Goal: Transaction & Acquisition: Purchase product/service

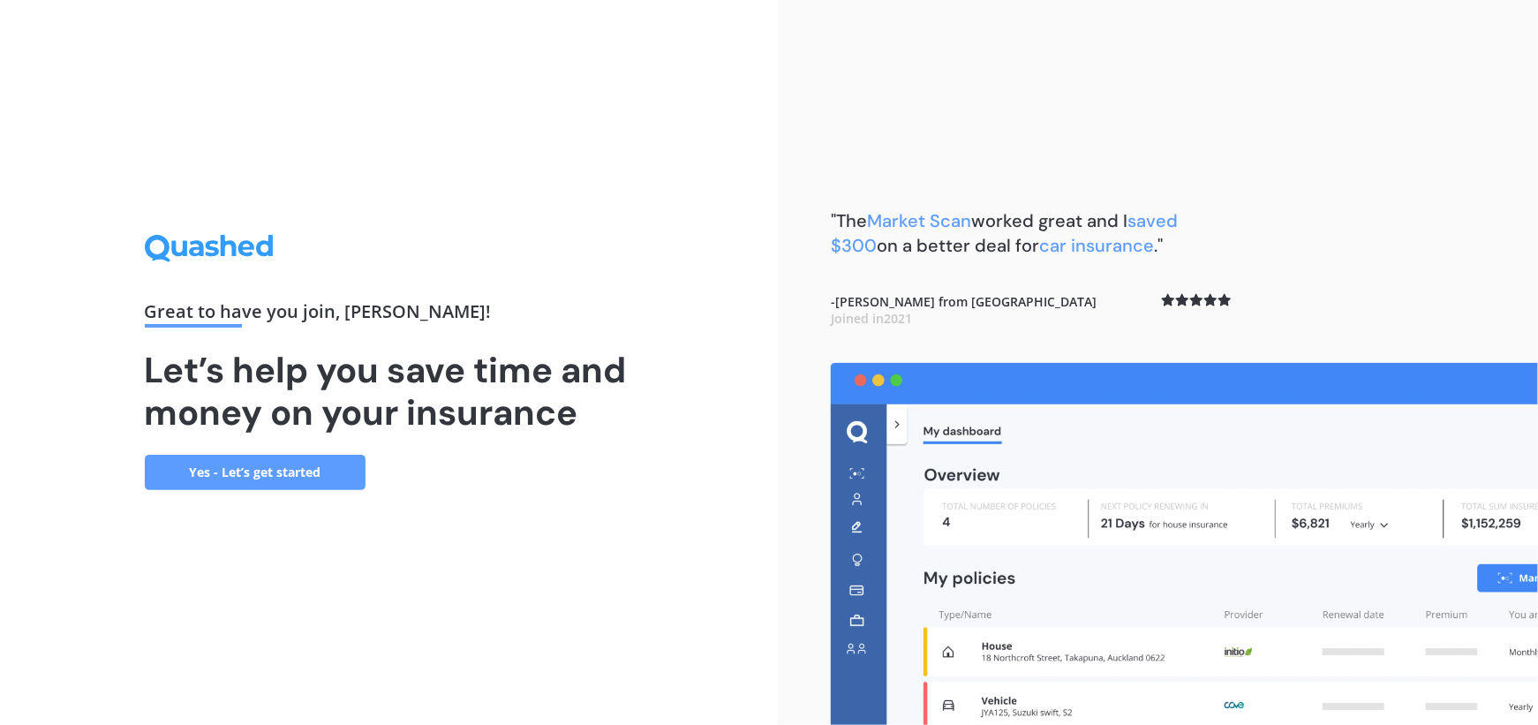
click at [242, 470] on link "Yes - Let’s get started" at bounding box center [255, 472] width 221 height 35
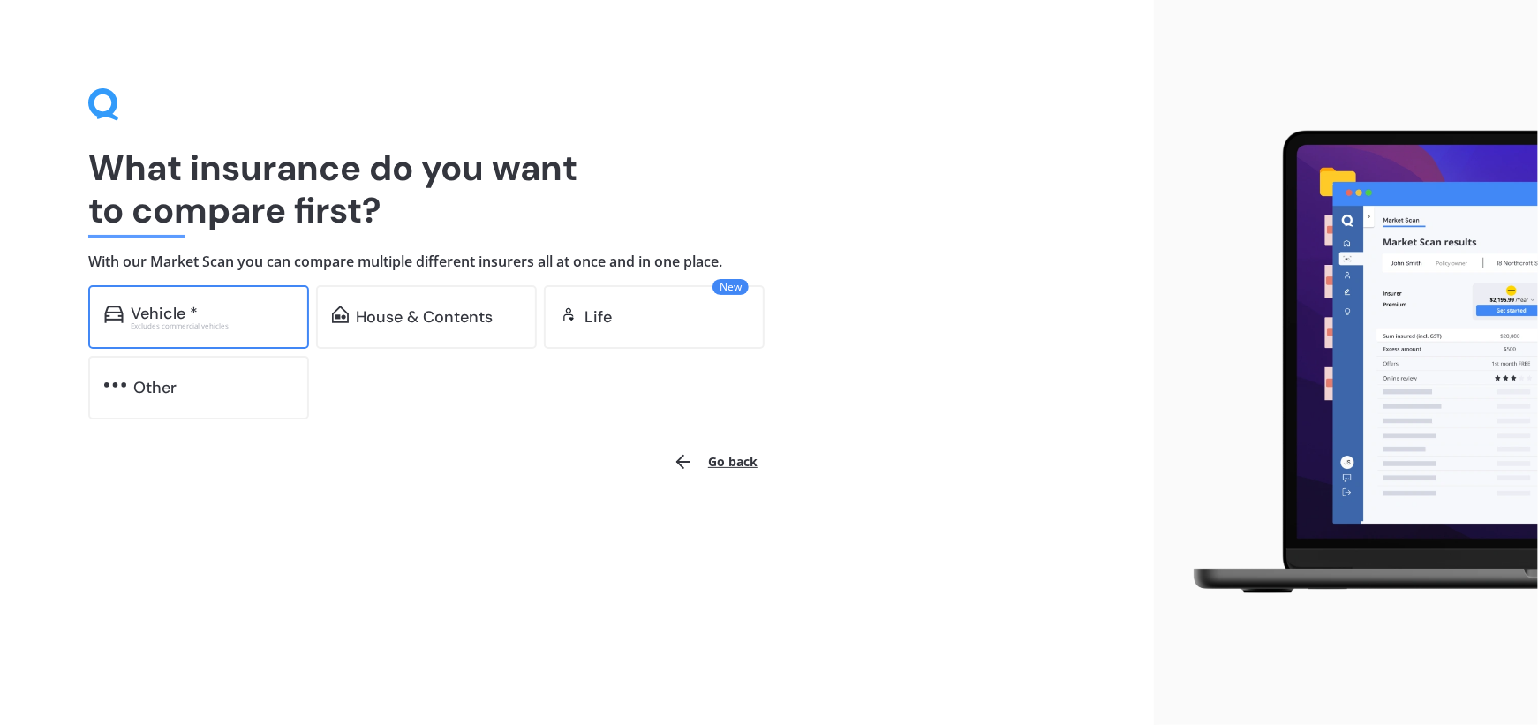
click at [212, 311] on div "Vehicle *" at bounding box center [212, 314] width 162 height 18
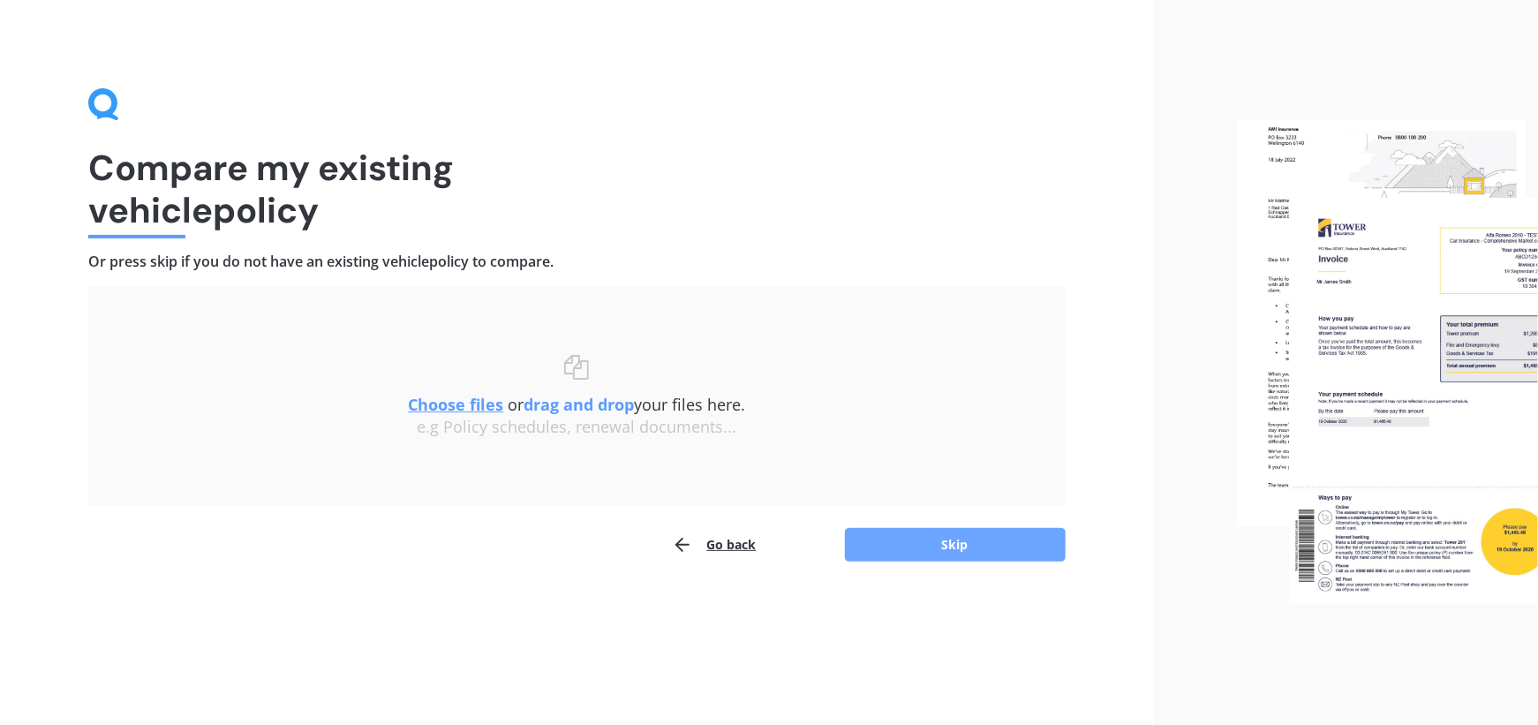
click at [961, 546] on button "Skip" at bounding box center [955, 545] width 221 height 34
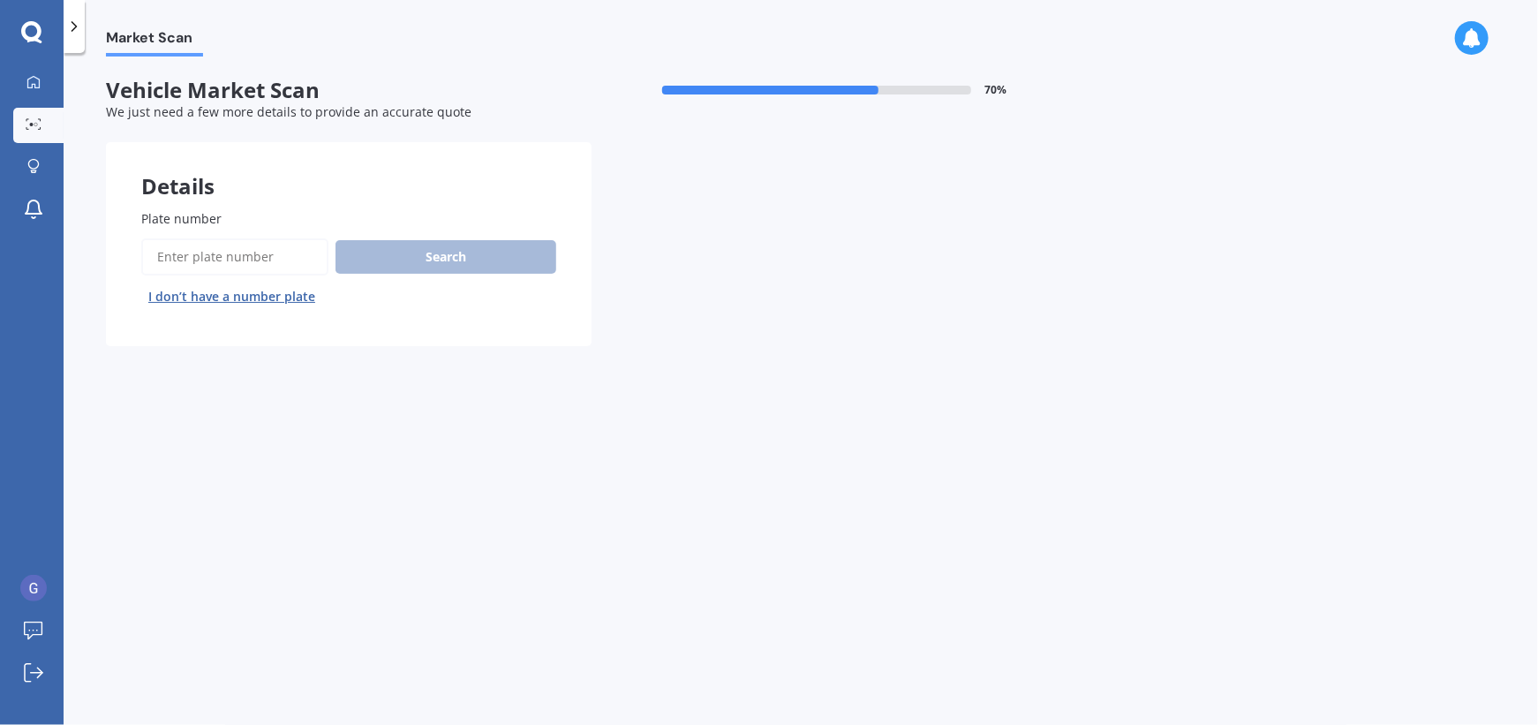
click at [219, 210] on label "Plate number" at bounding box center [345, 218] width 408 height 19
click at [219, 238] on input "Plate number" at bounding box center [234, 256] width 187 height 37
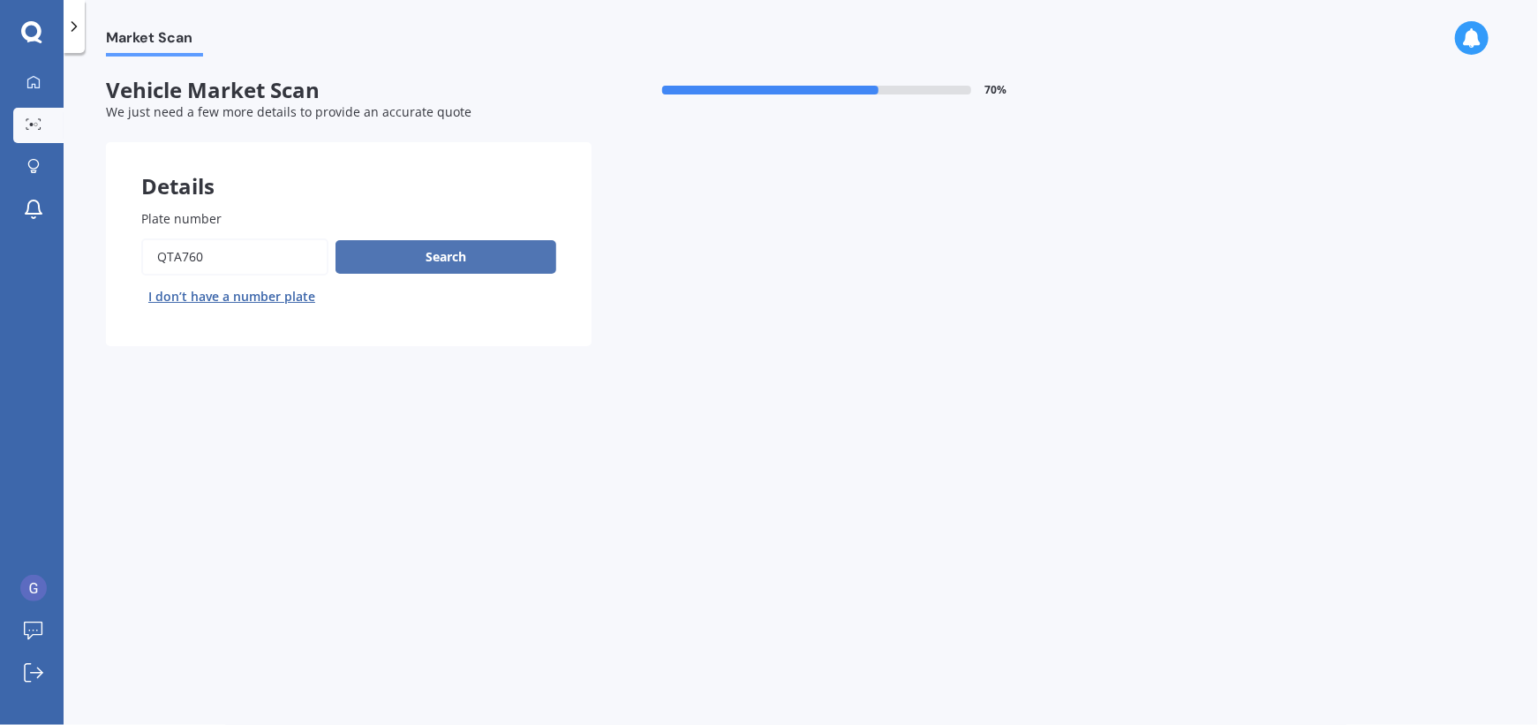
type input "qta760"
click at [454, 261] on button "Search" at bounding box center [445, 257] width 221 height 34
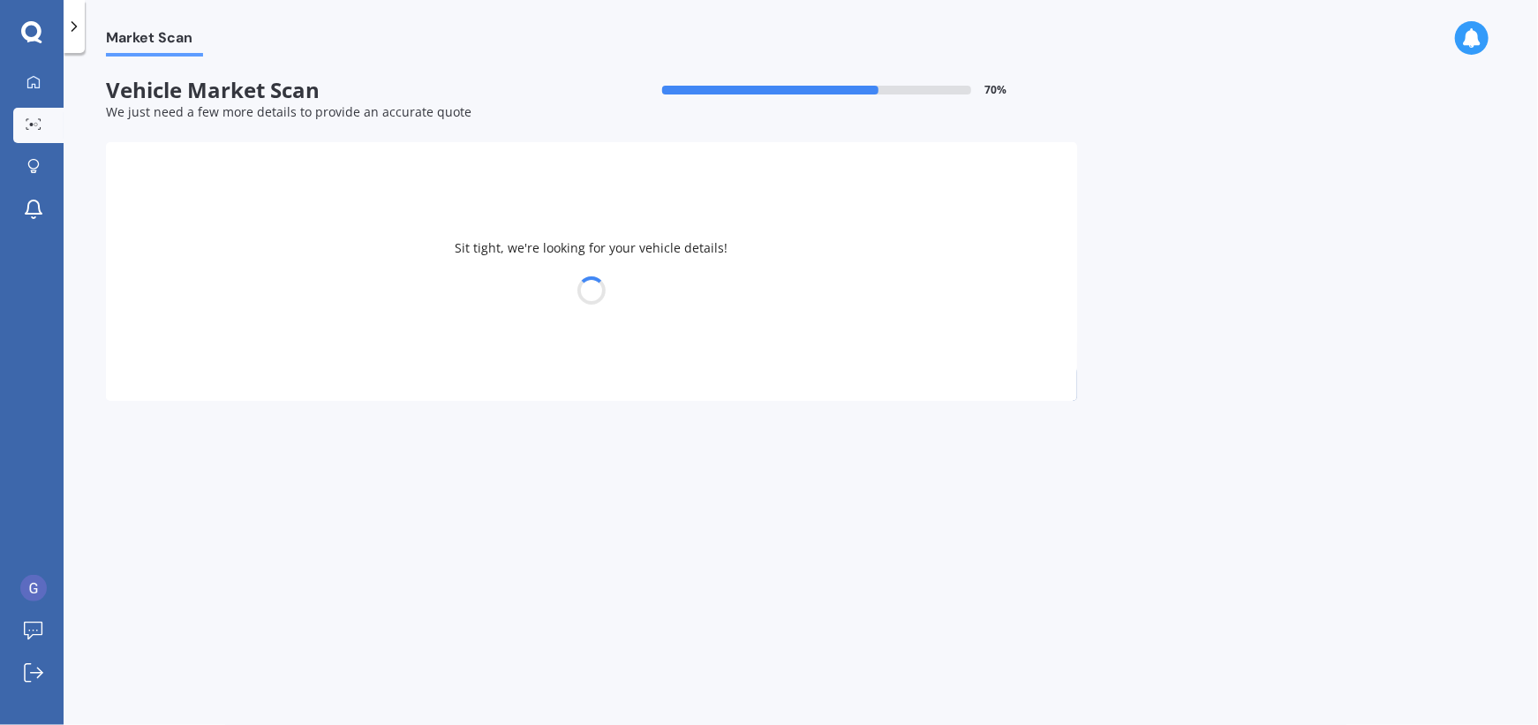
select select "SUBARU"
select select "LEVORG"
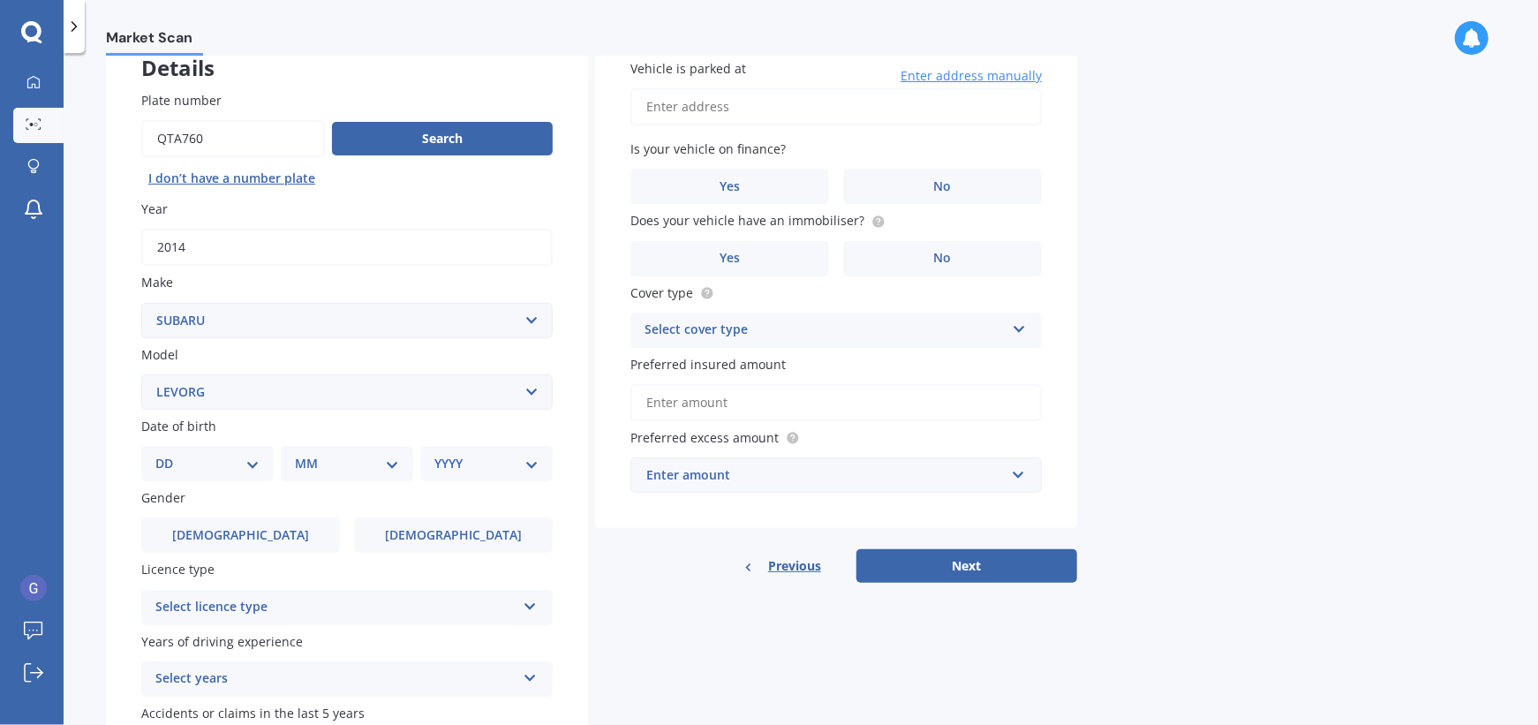
scroll to position [177, 0]
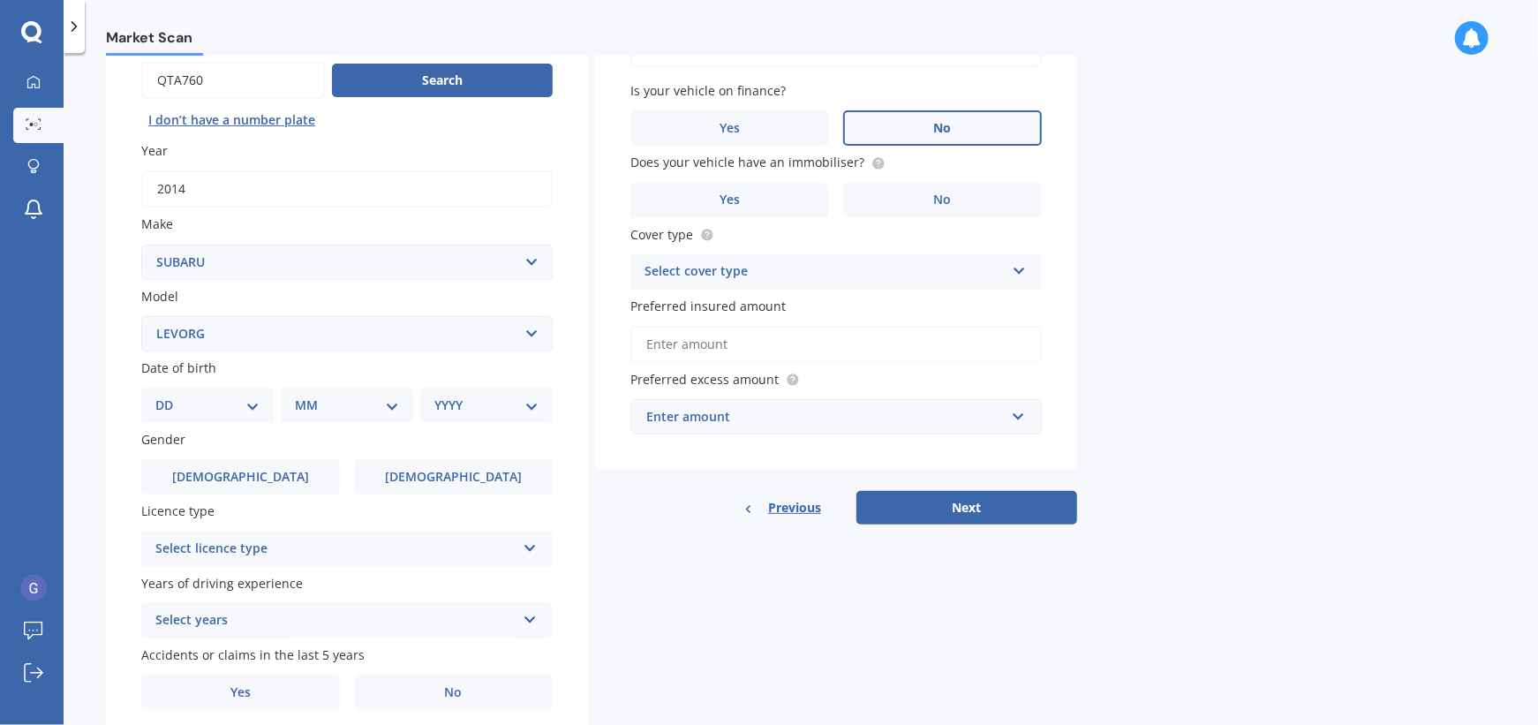
click at [929, 123] on label "No" at bounding box center [942, 127] width 199 height 35
click at [0, 0] on input "No" at bounding box center [0, 0] width 0 height 0
click at [749, 186] on label "Yes" at bounding box center [729, 200] width 199 height 35
click at [0, 0] on input "Yes" at bounding box center [0, 0] width 0 height 0
click at [233, 471] on span "[DEMOGRAPHIC_DATA]" at bounding box center [240, 477] width 140 height 15
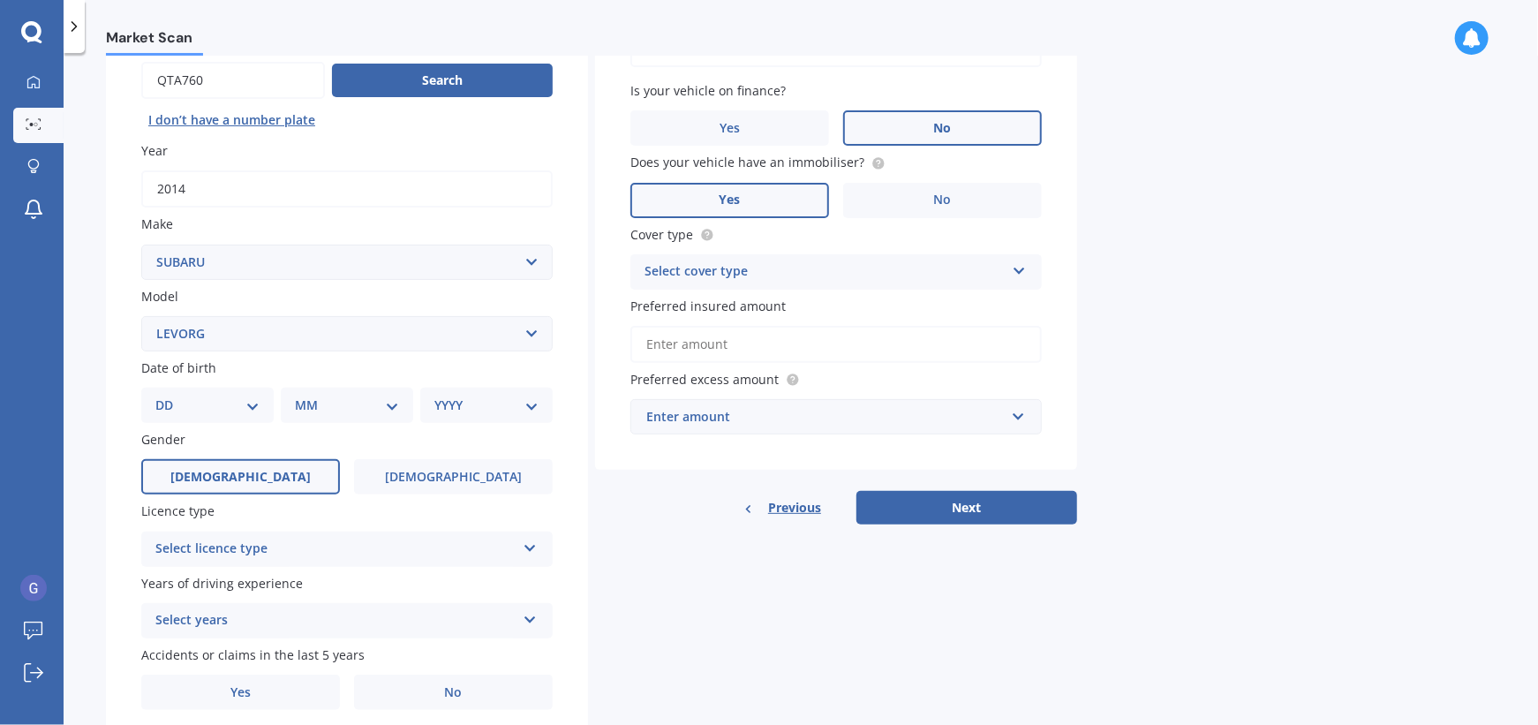
click at [0, 0] on input "[DEMOGRAPHIC_DATA]" at bounding box center [0, 0] width 0 height 0
click at [254, 407] on select "DD 01 02 03 04 05 06 07 08 09 10 11 12 13 14 15 16 17 18 19 20 21 22 23 24 25 2…" at bounding box center [207, 404] width 104 height 19
select select "27"
click at [169, 396] on select "DD 01 02 03 04 05 06 07 08 09 10 11 12 13 14 15 16 17 18 19 20 21 22 23 24 25 2…" at bounding box center [207, 404] width 104 height 19
click at [388, 408] on select "MM 01 02 03 04 05 06 07 08 09 10 11 12" at bounding box center [350, 404] width 97 height 19
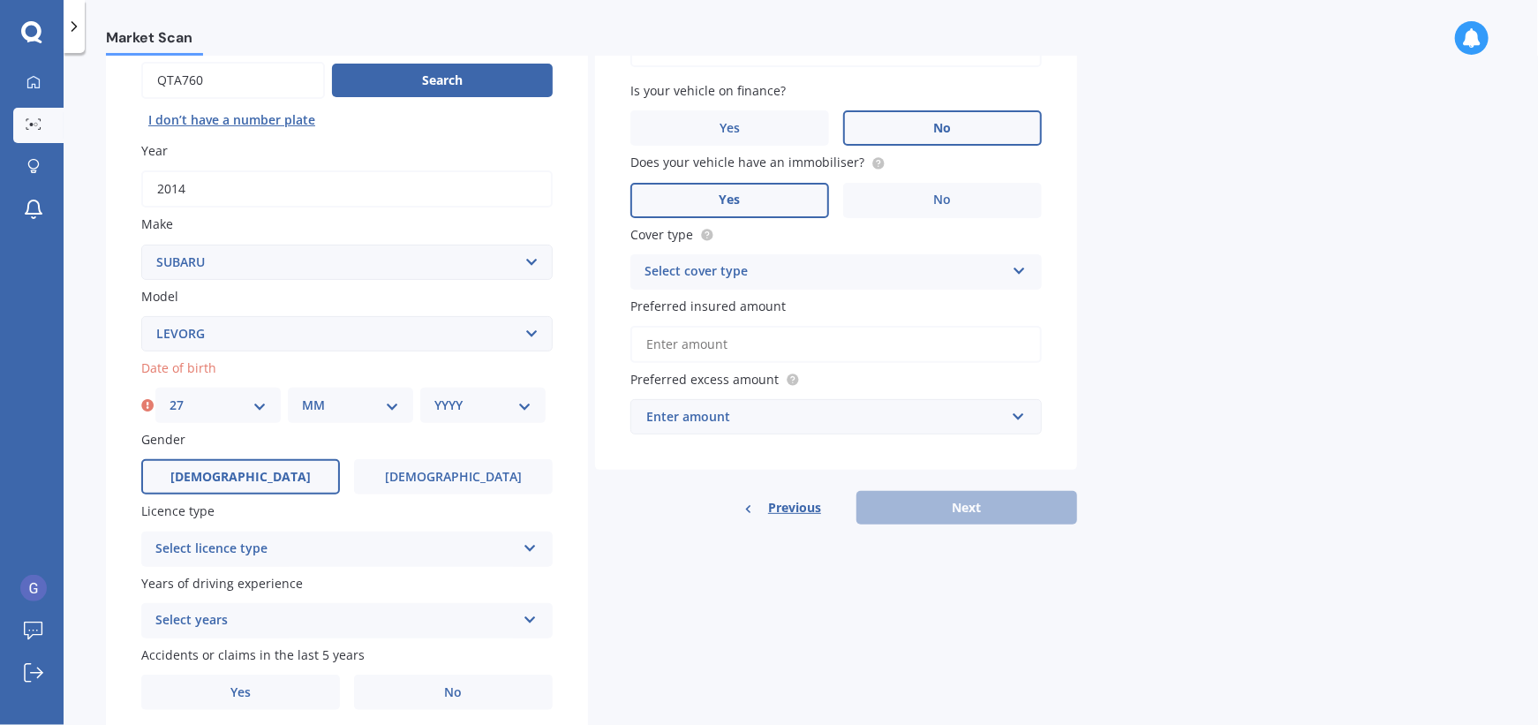
select select "05"
click at [302, 396] on select "MM 01 02 03 04 05 06 07 08 09 10 11 12" at bounding box center [350, 404] width 97 height 19
click at [520, 406] on select "YYYY 2025 2024 2023 2022 2021 2020 2019 2018 2017 2016 2015 2014 2013 2012 2011…" at bounding box center [482, 404] width 97 height 19
select select "1962"
click at [434, 396] on select "YYYY 2025 2024 2023 2022 2021 2020 2019 2018 2017 2016 2015 2014 2013 2012 2011…" at bounding box center [482, 404] width 97 height 19
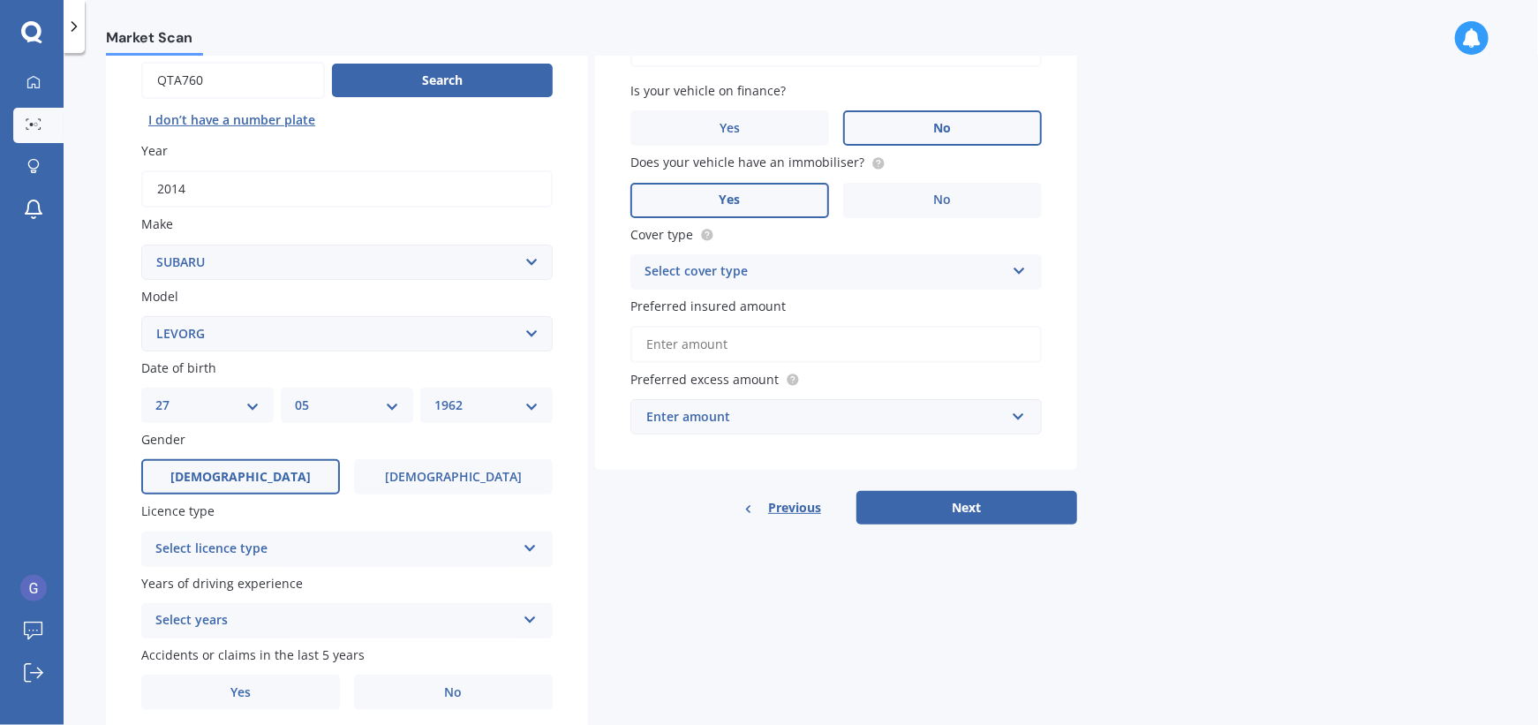
click at [523, 550] on icon at bounding box center [530, 544] width 15 height 12
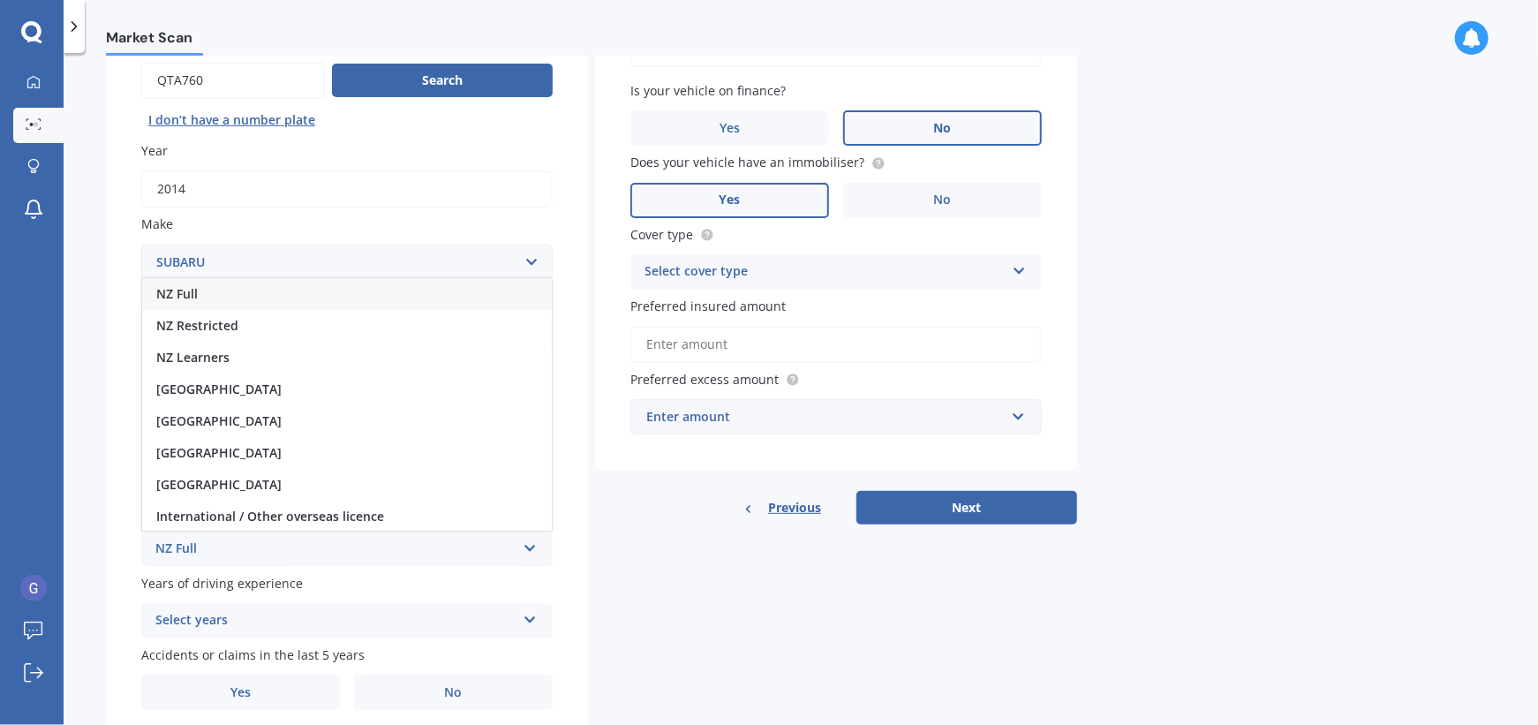
click at [193, 292] on span "NZ Full" at bounding box center [176, 293] width 41 height 17
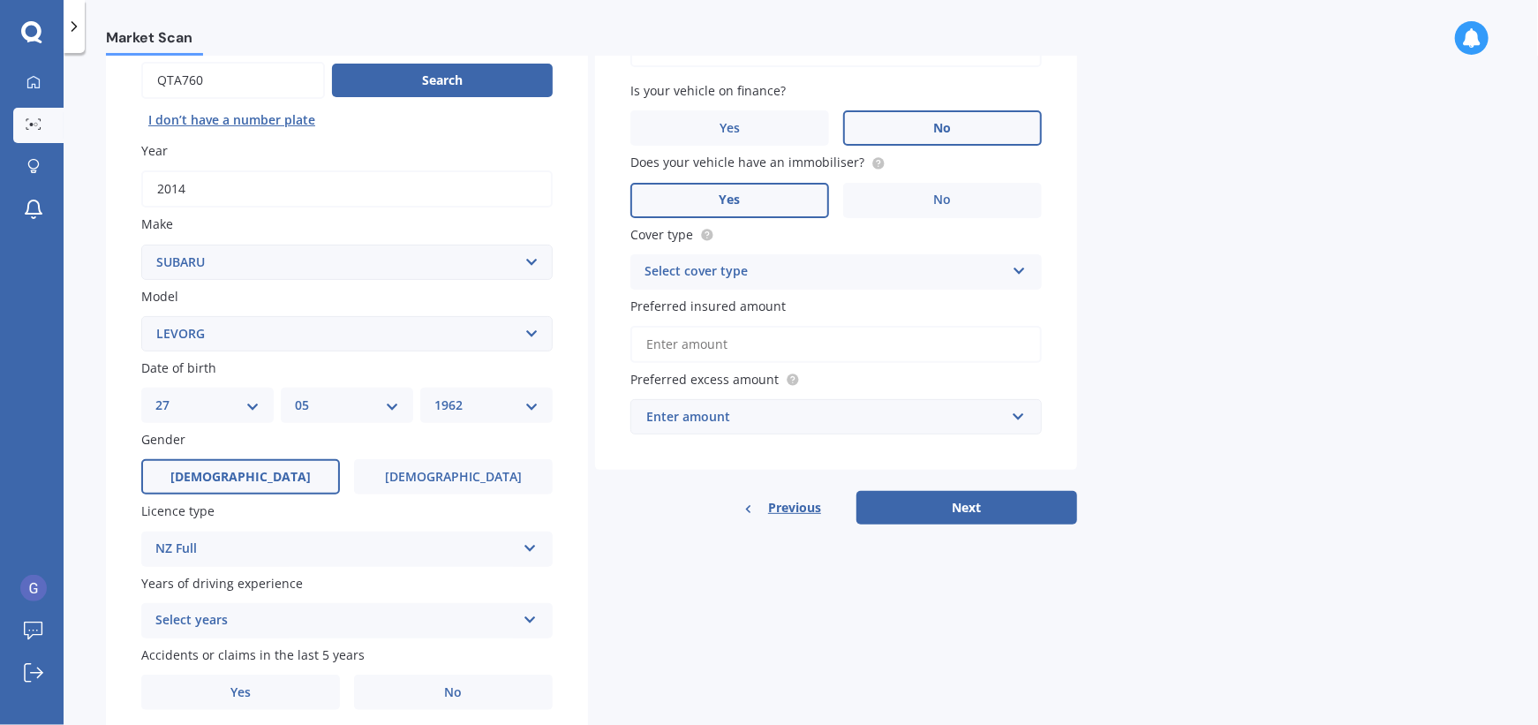
click at [529, 621] on icon at bounding box center [530, 616] width 15 height 12
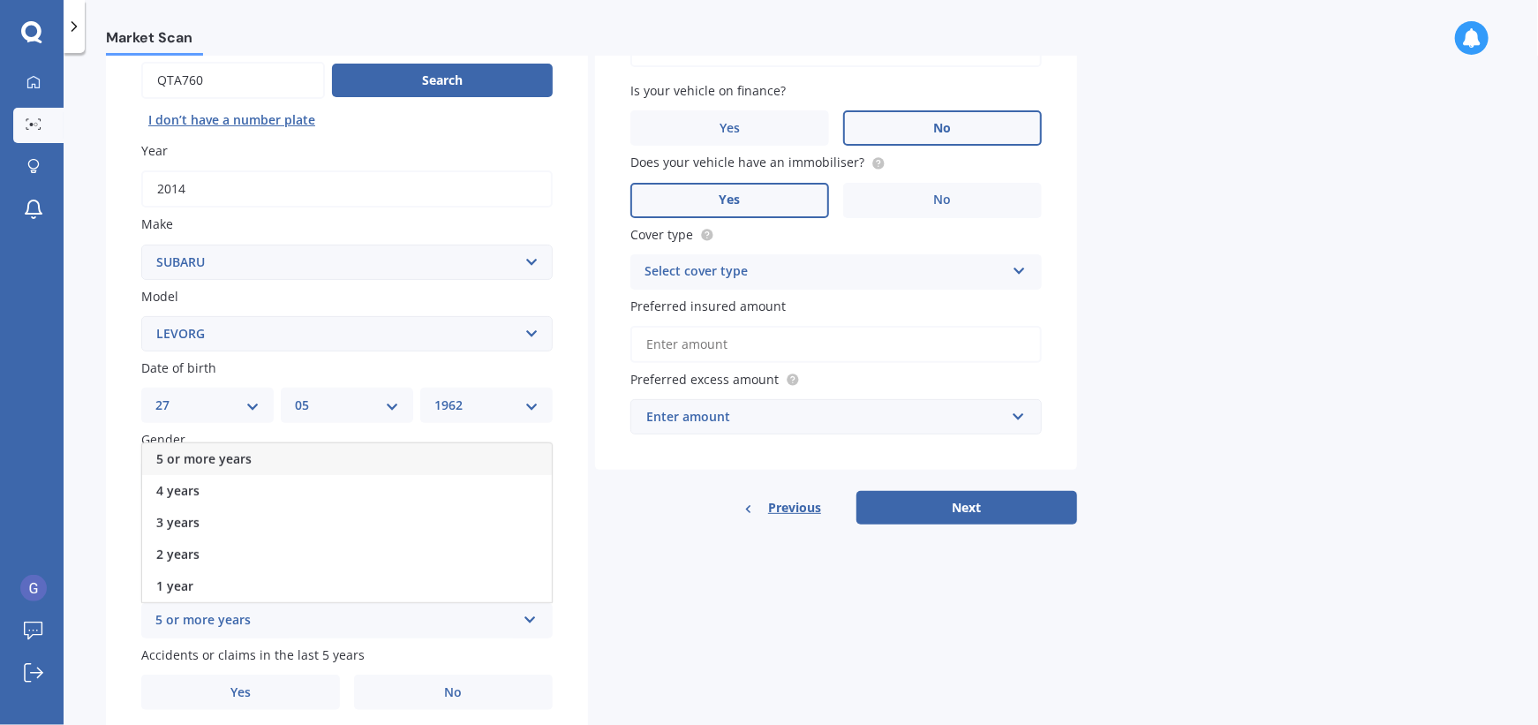
click at [232, 460] on span "5 or more years" at bounding box center [203, 458] width 95 height 17
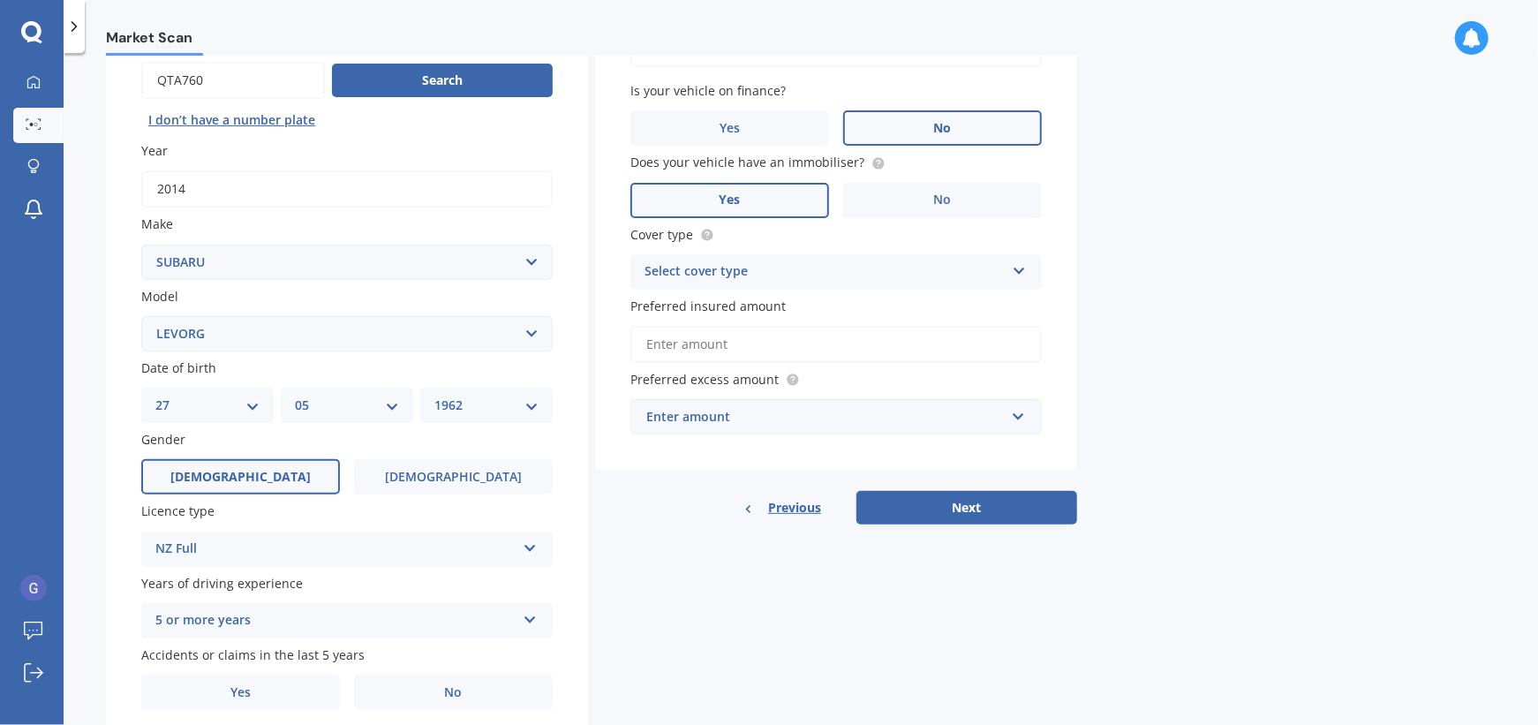
scroll to position [245, 0]
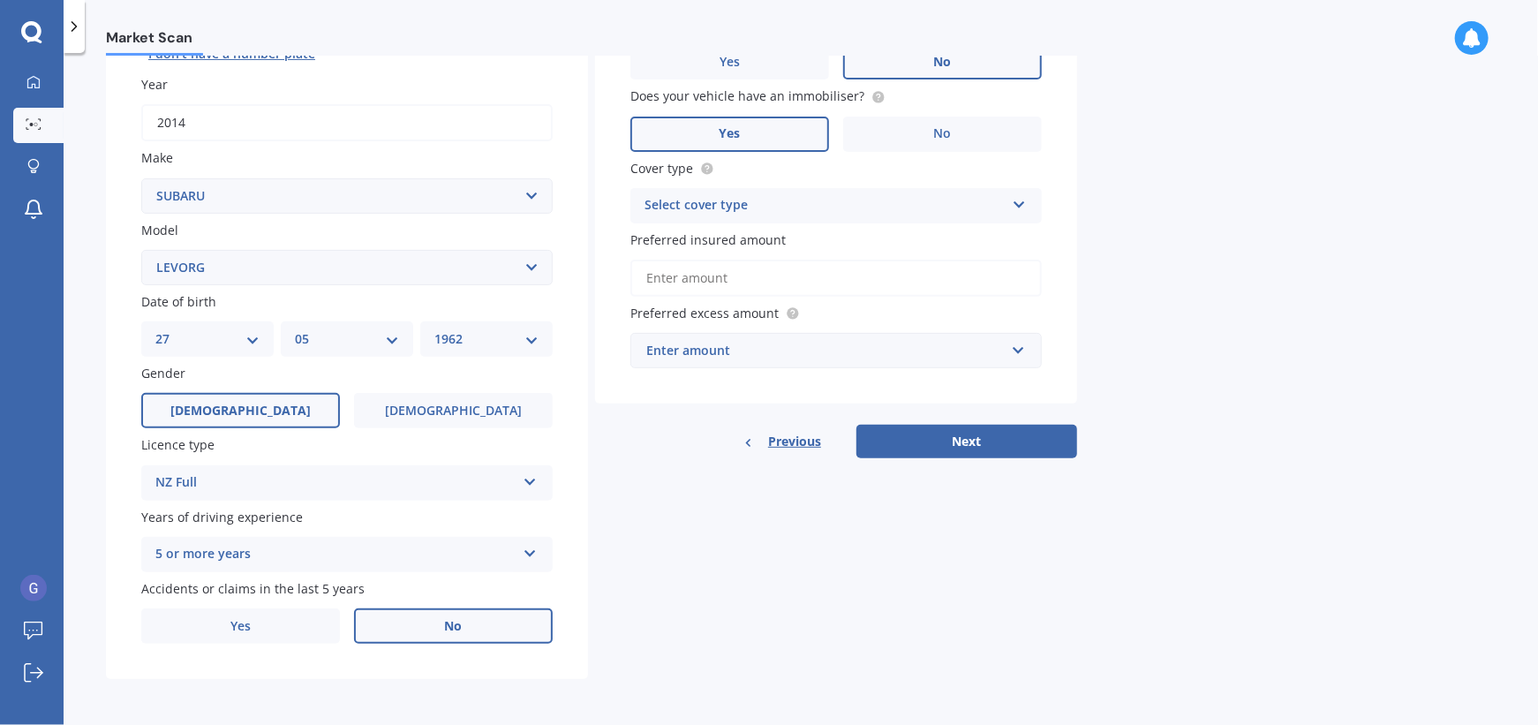
click at [469, 624] on label "No" at bounding box center [453, 625] width 199 height 35
click at [0, 0] on input "No" at bounding box center [0, 0] width 0 height 0
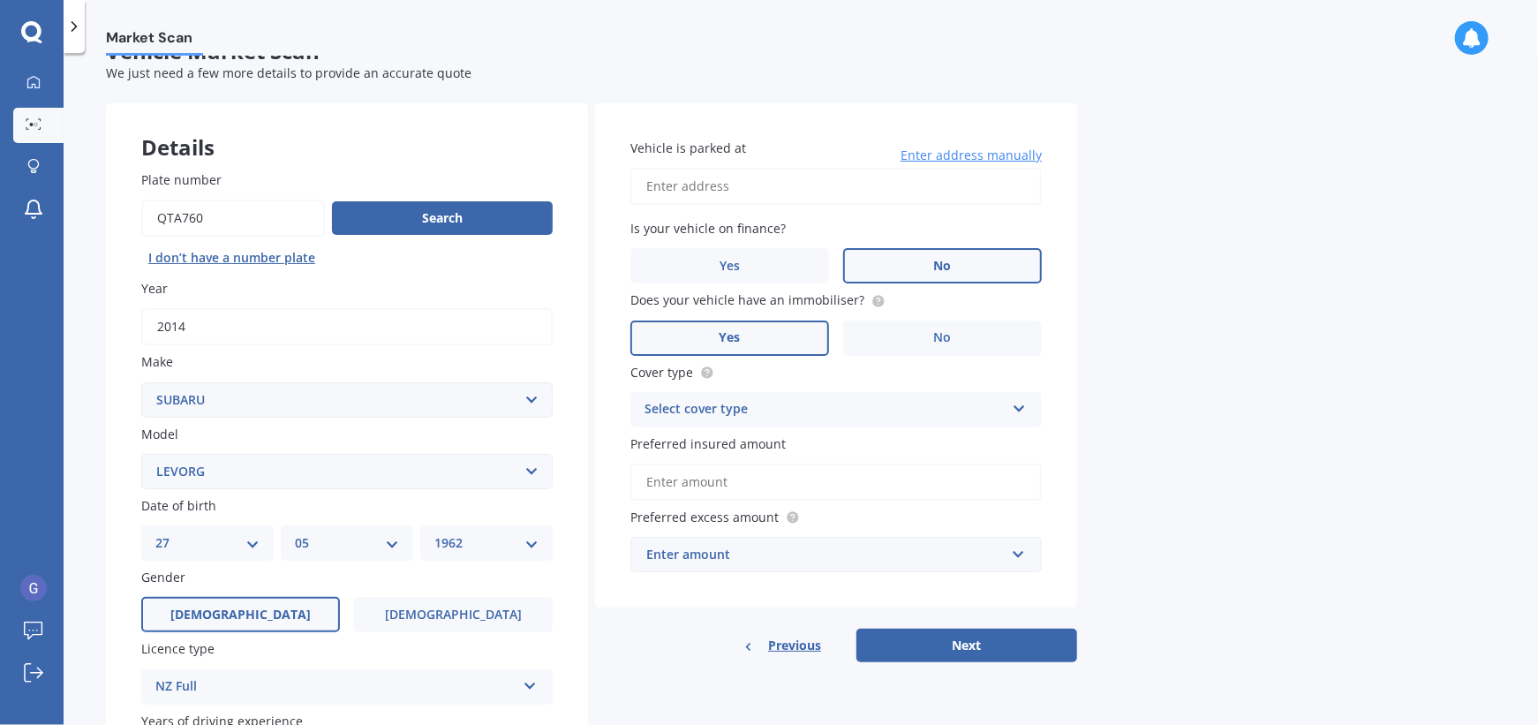
scroll to position [0, 0]
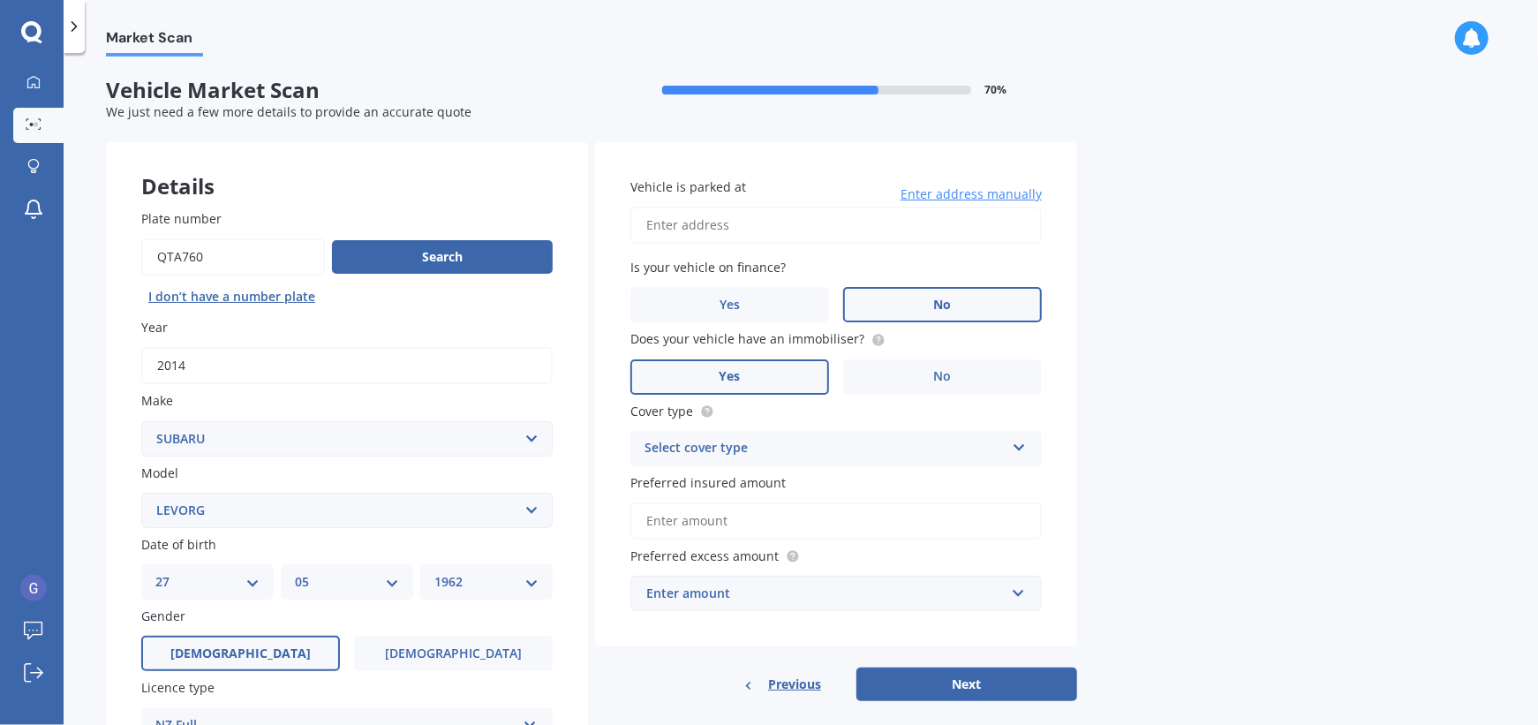
click at [723, 225] on input "Vehicle is parked at" at bounding box center [835, 225] width 411 height 37
type input "[STREET_ADDRESS][PERSON_NAME]"
click at [1128, 395] on div "Market Scan Vehicle Market Scan 70 % We just need a few more details to provide…" at bounding box center [801, 392] width 1474 height 672
click at [1016, 447] on icon at bounding box center [1019, 444] width 15 height 12
click at [747, 483] on div "Comprehensive" at bounding box center [836, 483] width 410 height 32
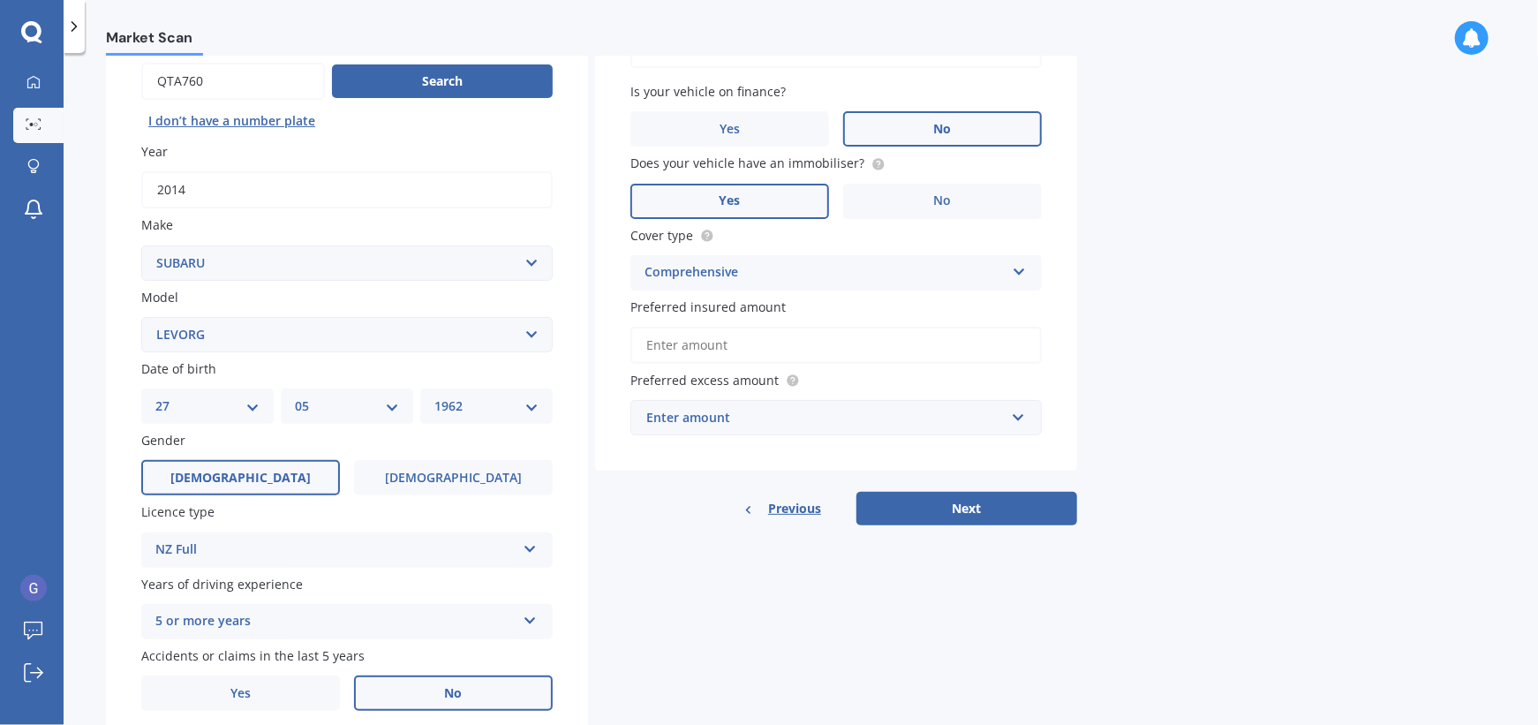
scroll to position [177, 0]
click at [677, 345] on input "Preferred insured amount" at bounding box center [835, 344] width 411 height 37
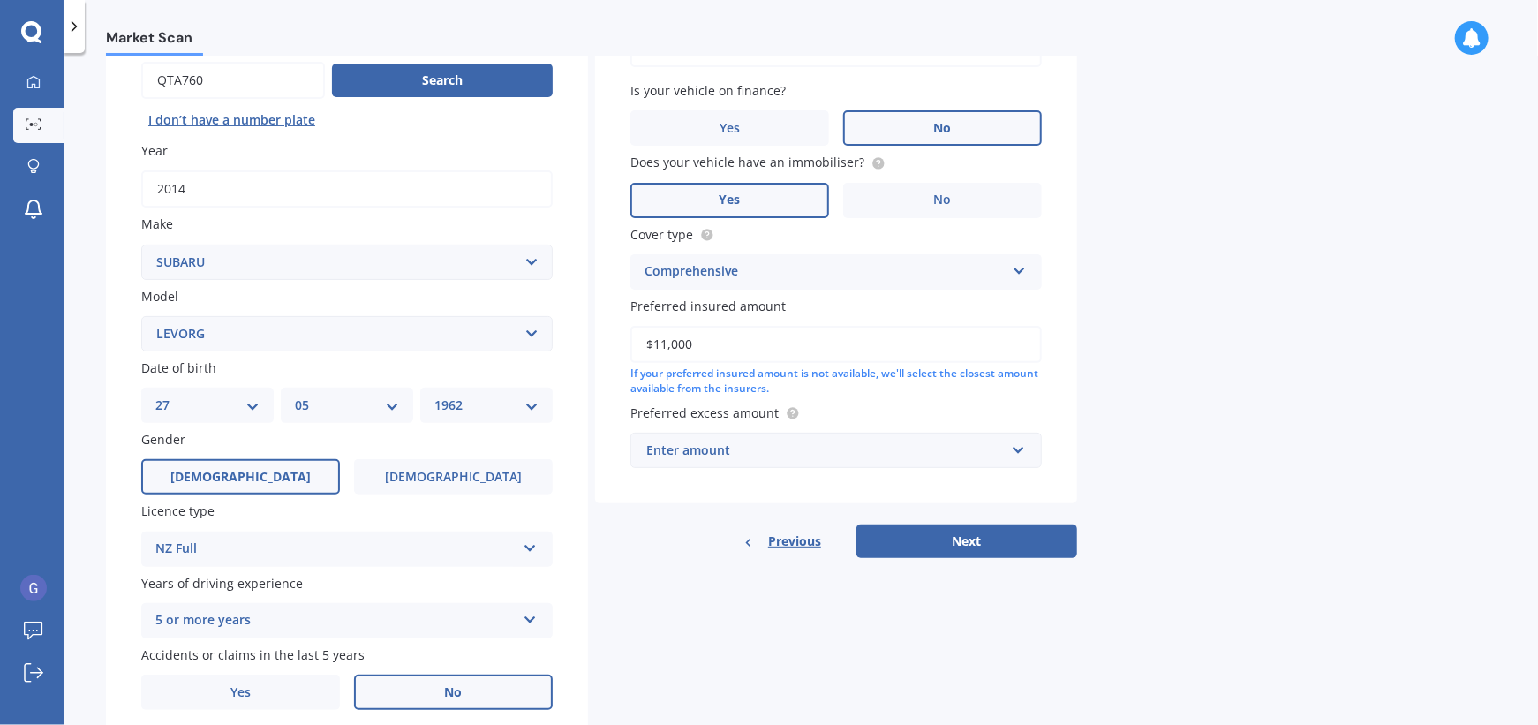
type input "$11,000"
click at [1017, 451] on input "text" at bounding box center [829, 450] width 395 height 34
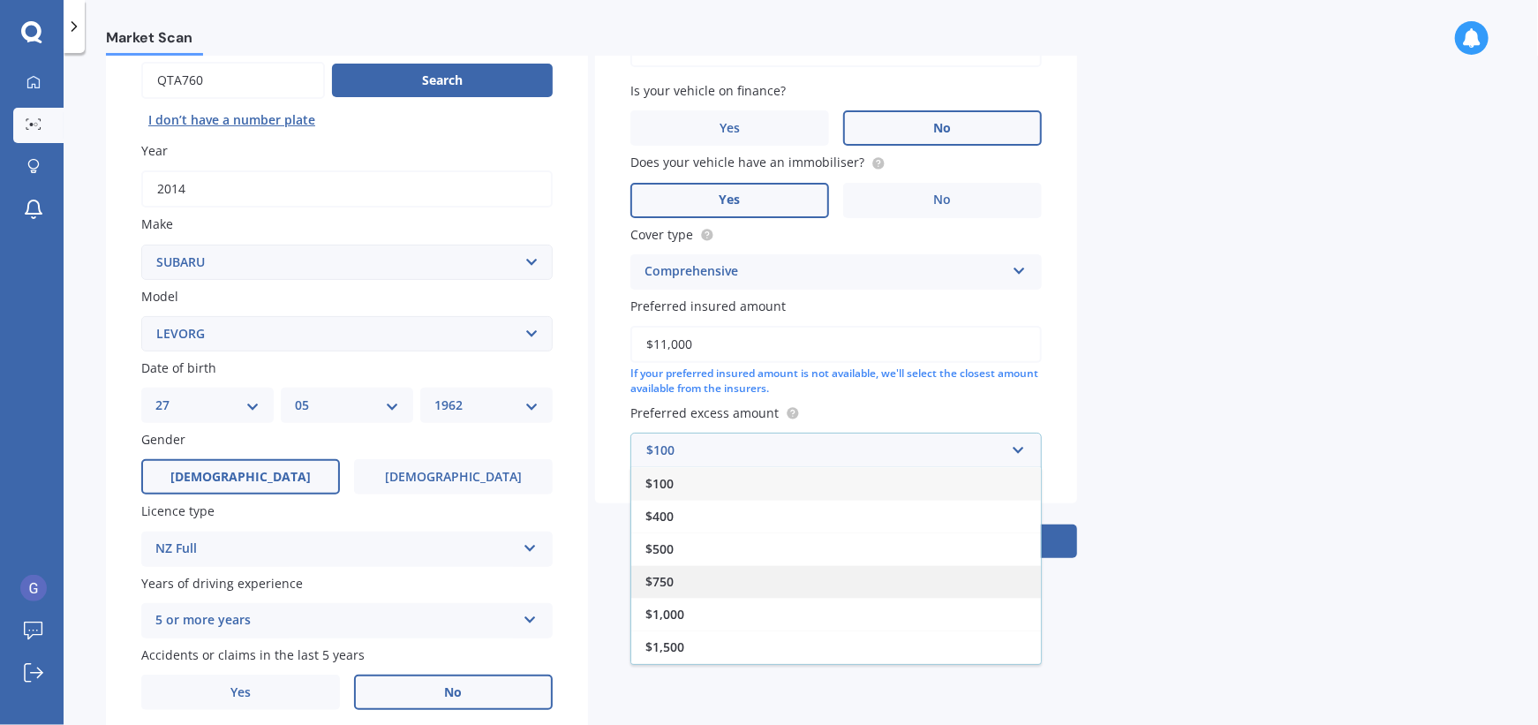
click at [677, 583] on div "$750" at bounding box center [836, 581] width 410 height 33
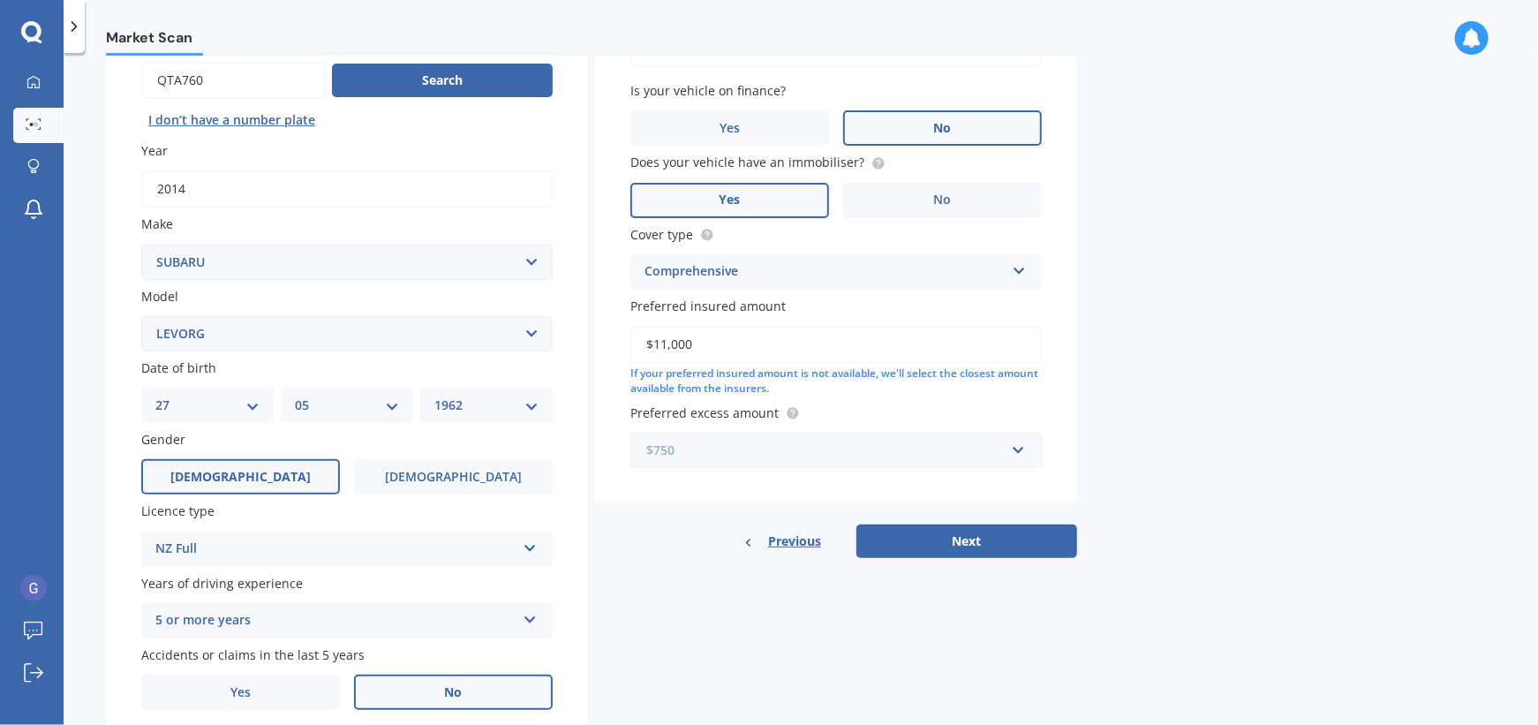
click at [1020, 449] on input "text" at bounding box center [829, 450] width 395 height 34
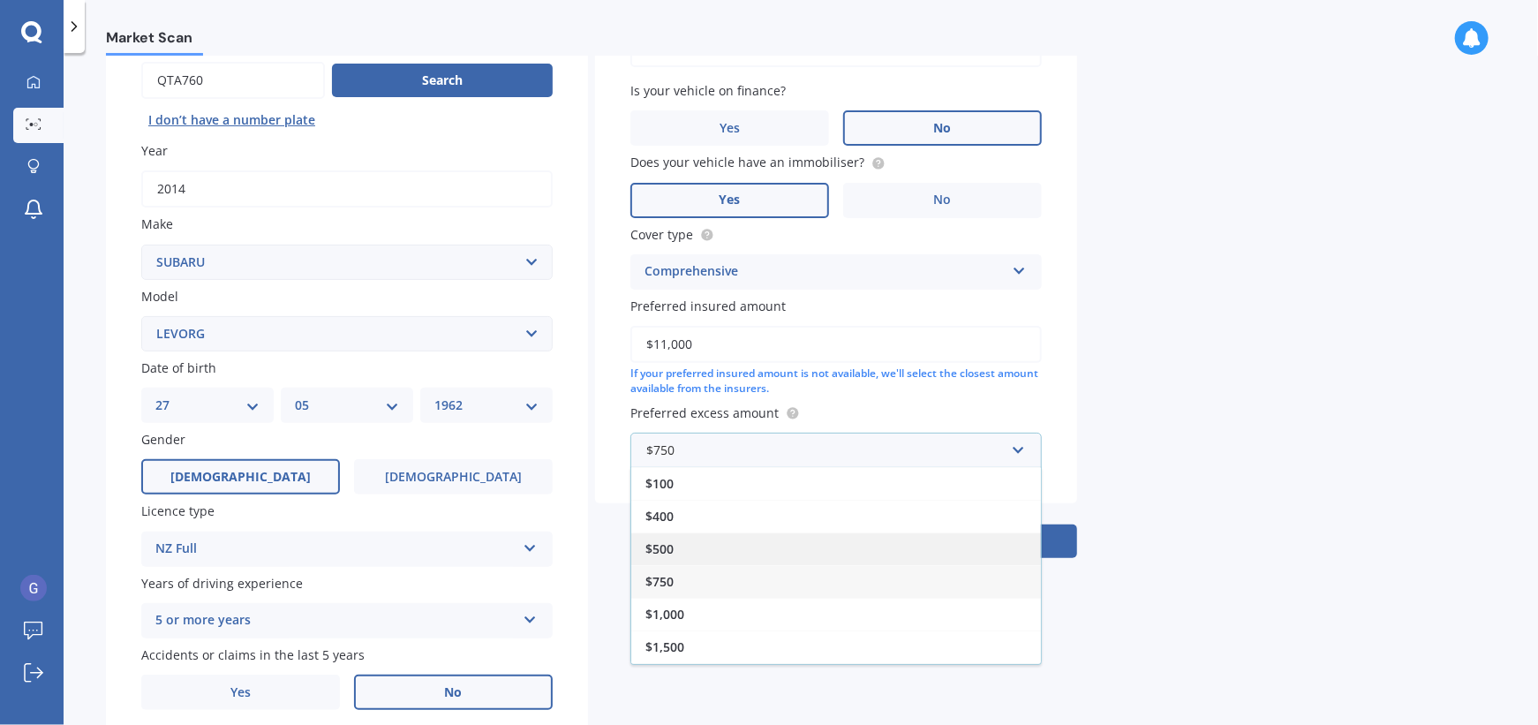
click at [666, 550] on span "$500" at bounding box center [659, 548] width 28 height 17
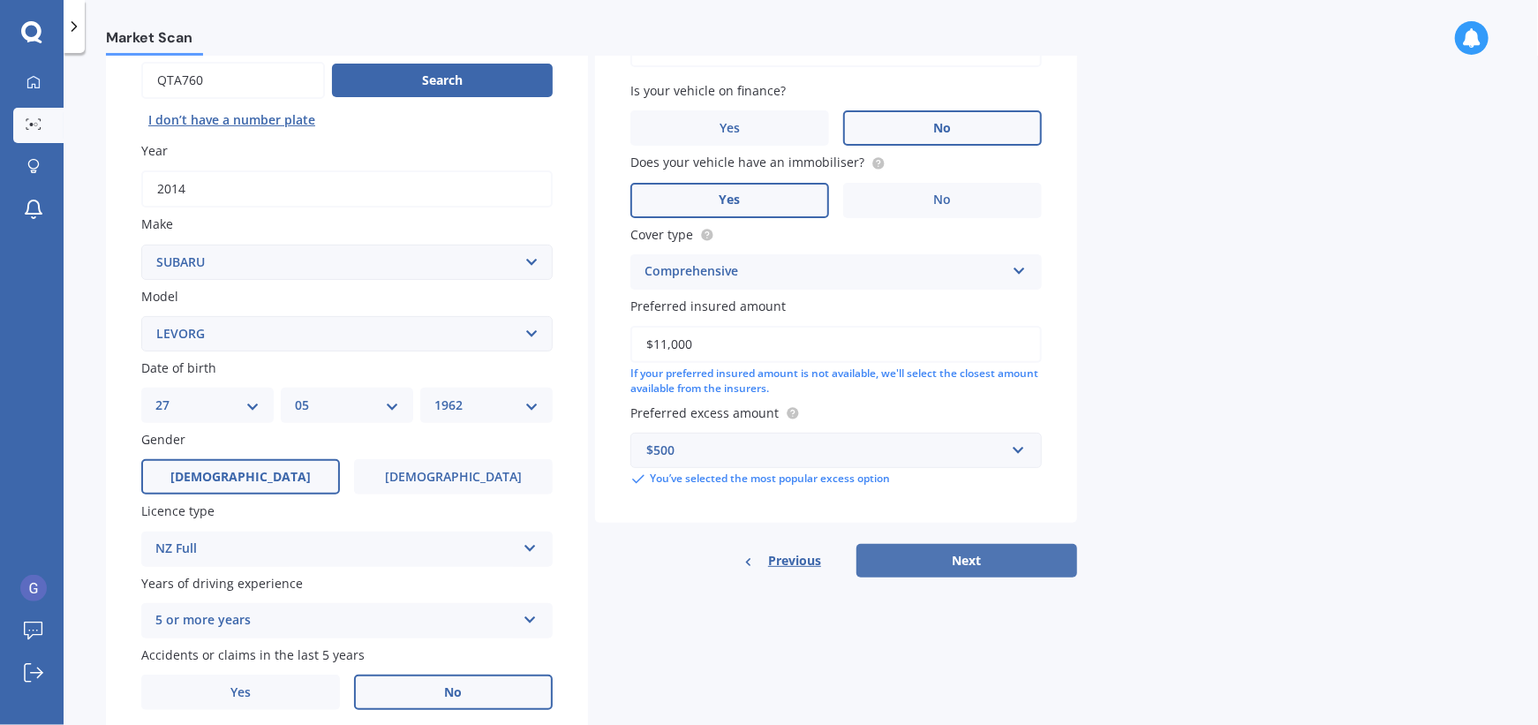
click at [989, 562] on button "Next" at bounding box center [966, 561] width 221 height 34
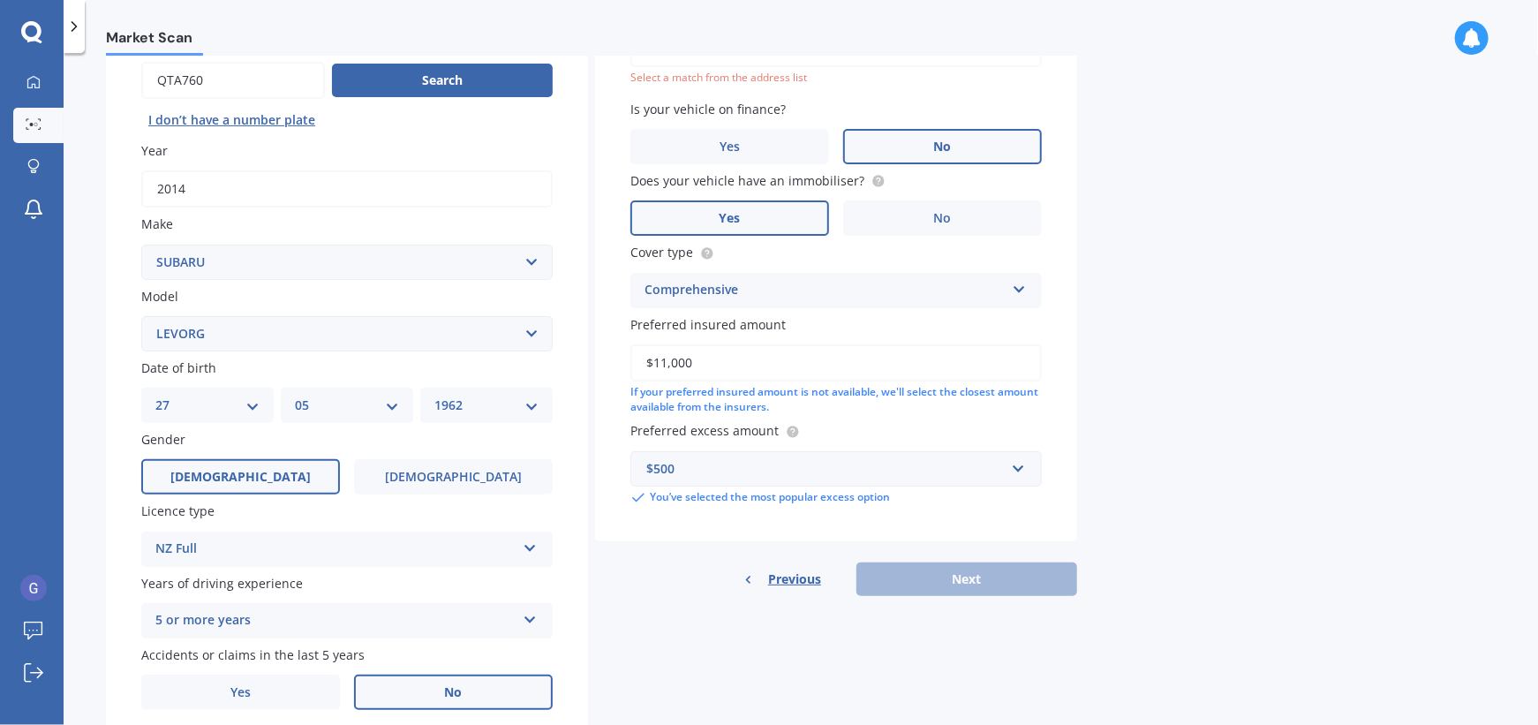
scroll to position [120, 0]
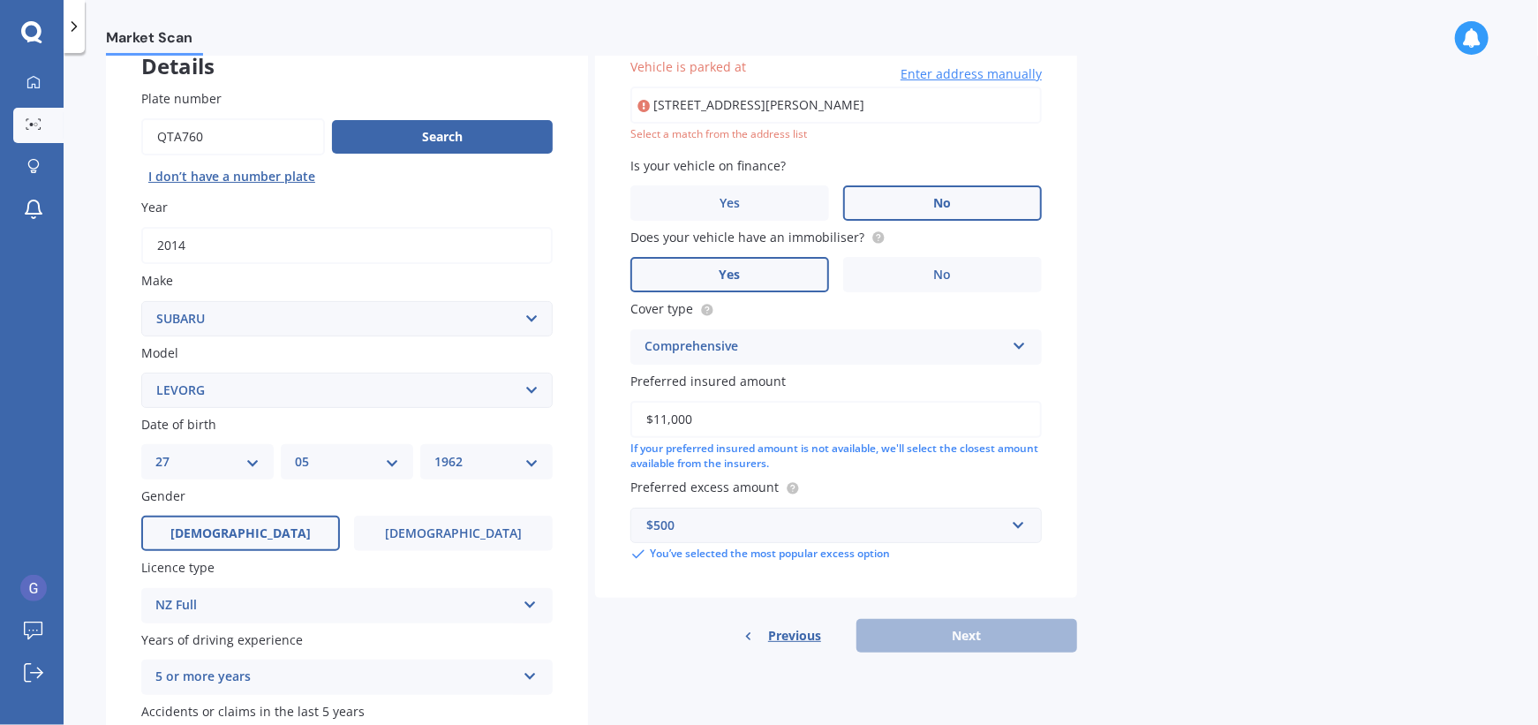
click at [861, 102] on input "[STREET_ADDRESS][PERSON_NAME]" at bounding box center [835, 105] width 411 height 37
drag, startPoint x: 861, startPoint y: 102, endPoint x: 620, endPoint y: 103, distance: 241.0
click at [633, 105] on input "[STREET_ADDRESS][PERSON_NAME]" at bounding box center [835, 105] width 411 height 37
type input "[STREET_ADDRESS][PERSON_NAME]"
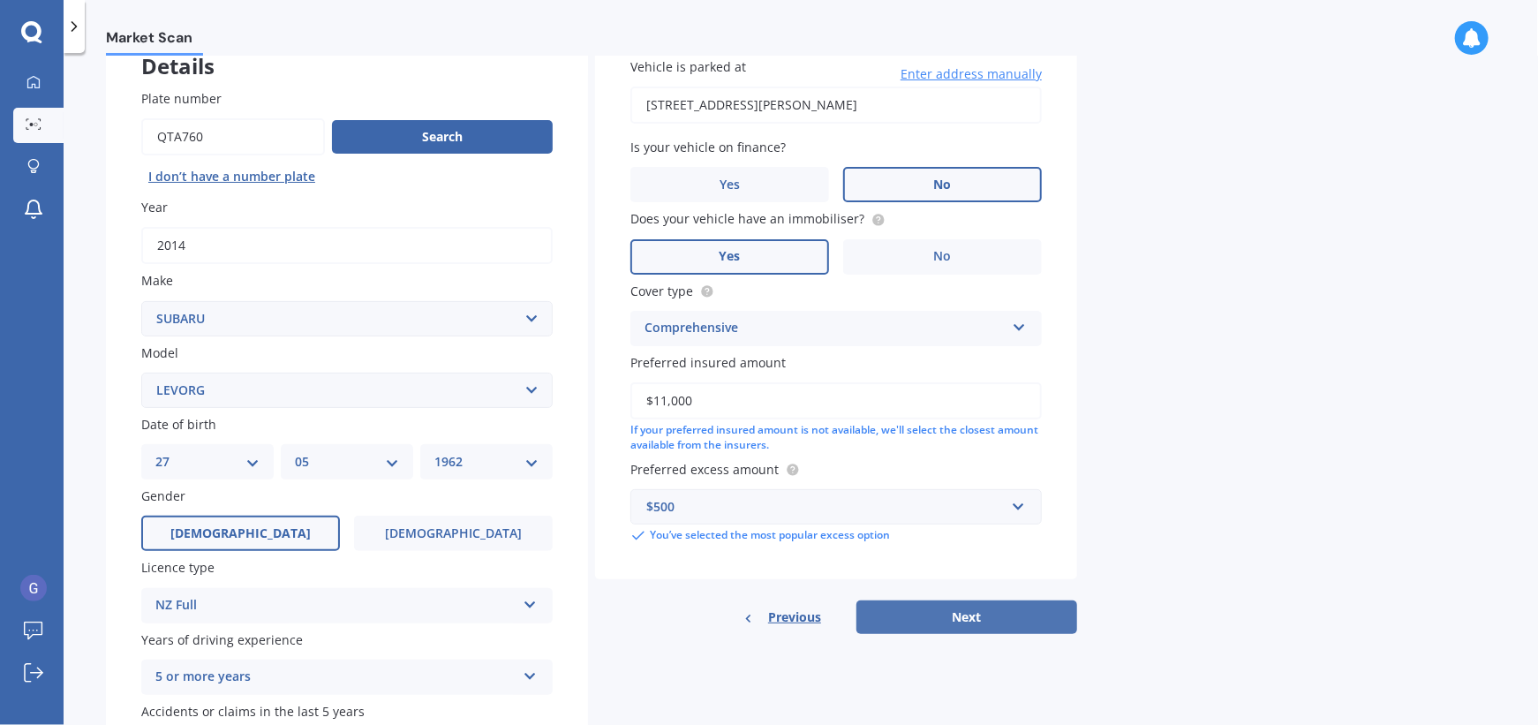
click at [964, 629] on button "Next" at bounding box center [966, 617] width 221 height 34
select select "27"
select select "05"
select select "1962"
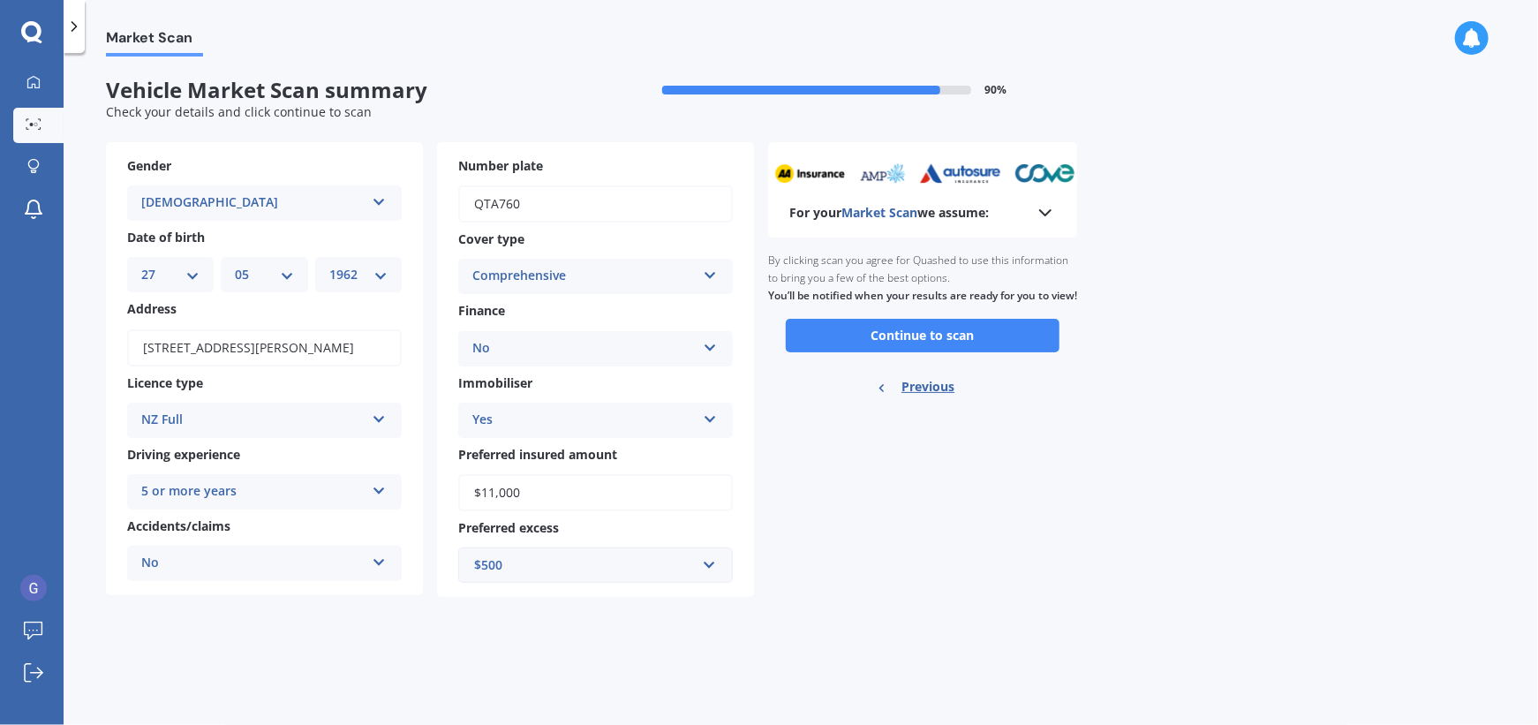
scroll to position [0, 0]
click at [1042, 209] on icon at bounding box center [1045, 212] width 21 height 21
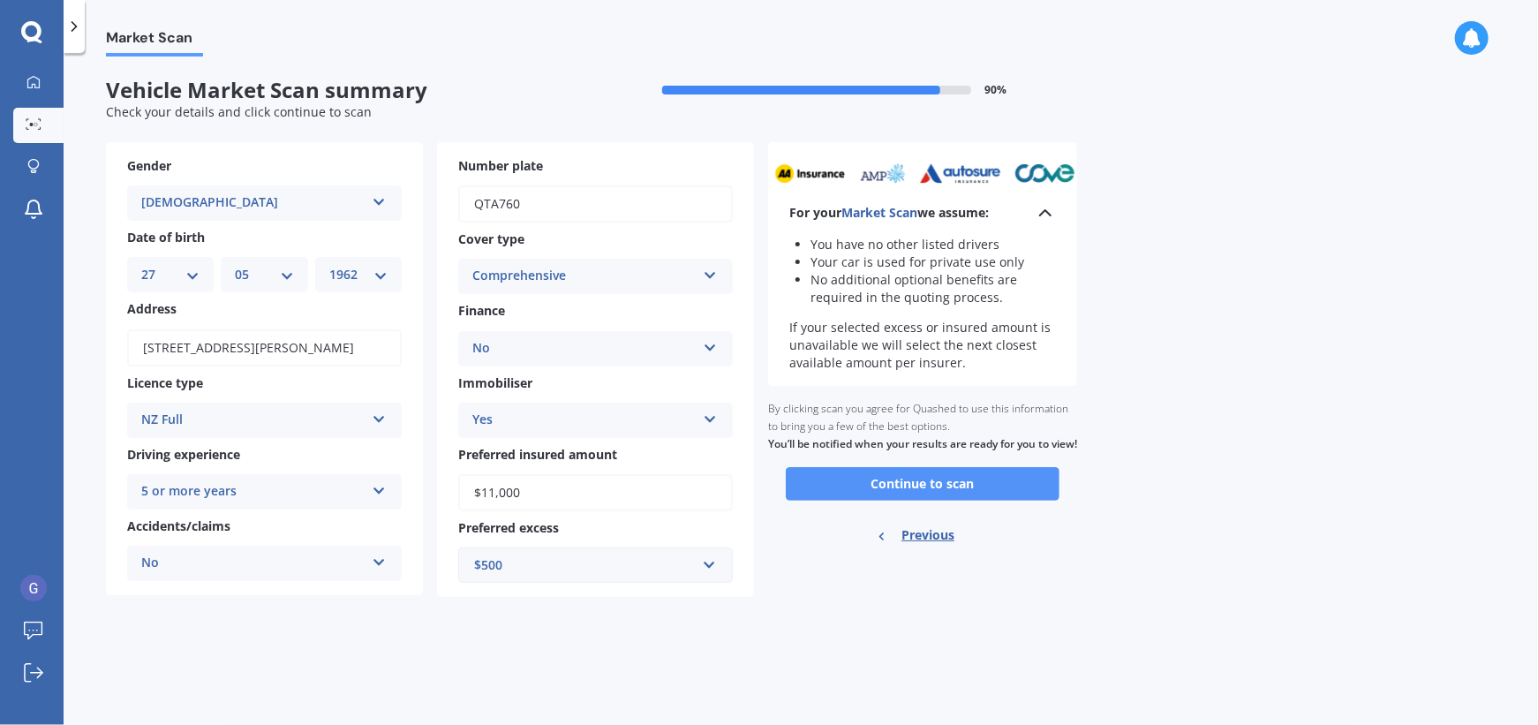
click at [934, 500] on button "Continue to scan" at bounding box center [923, 484] width 274 height 34
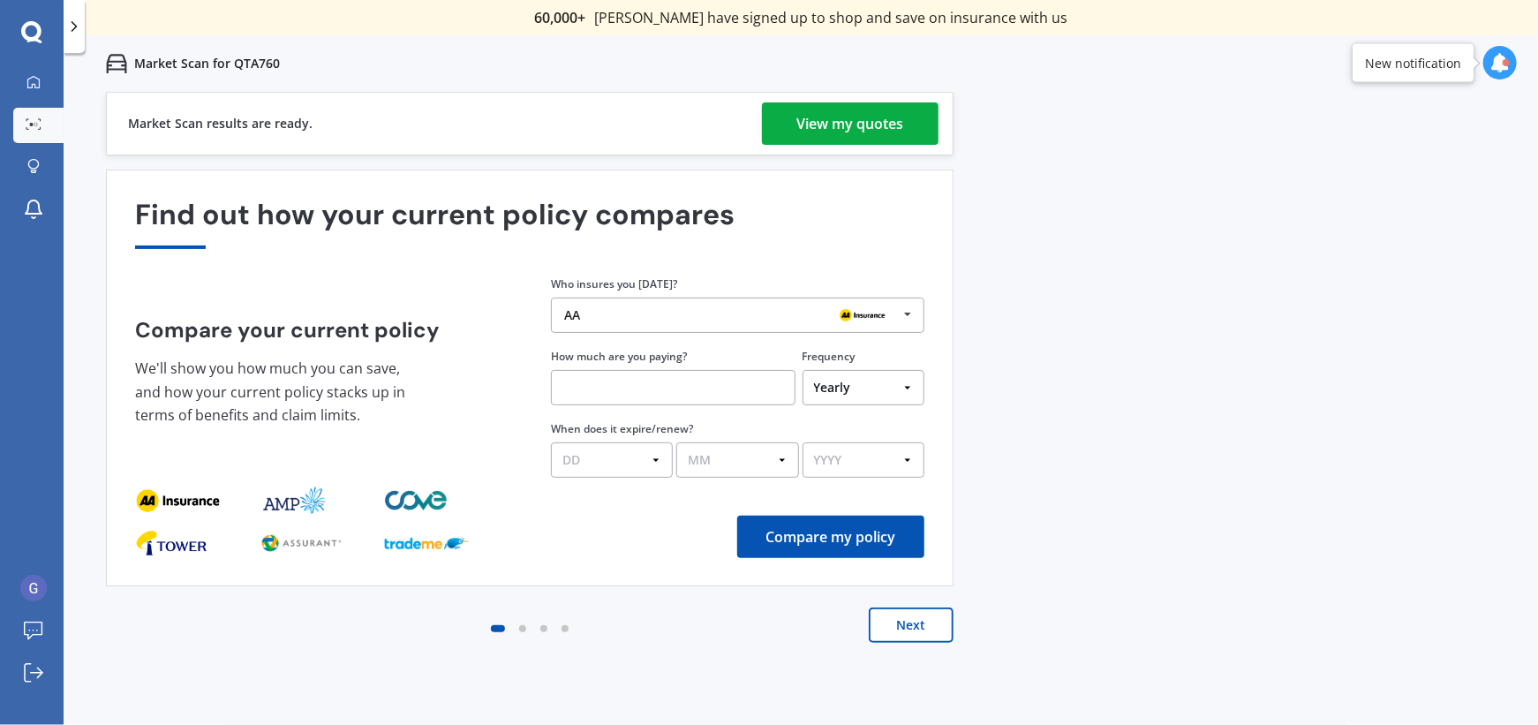
click at [891, 130] on div "View my quotes" at bounding box center [850, 123] width 107 height 42
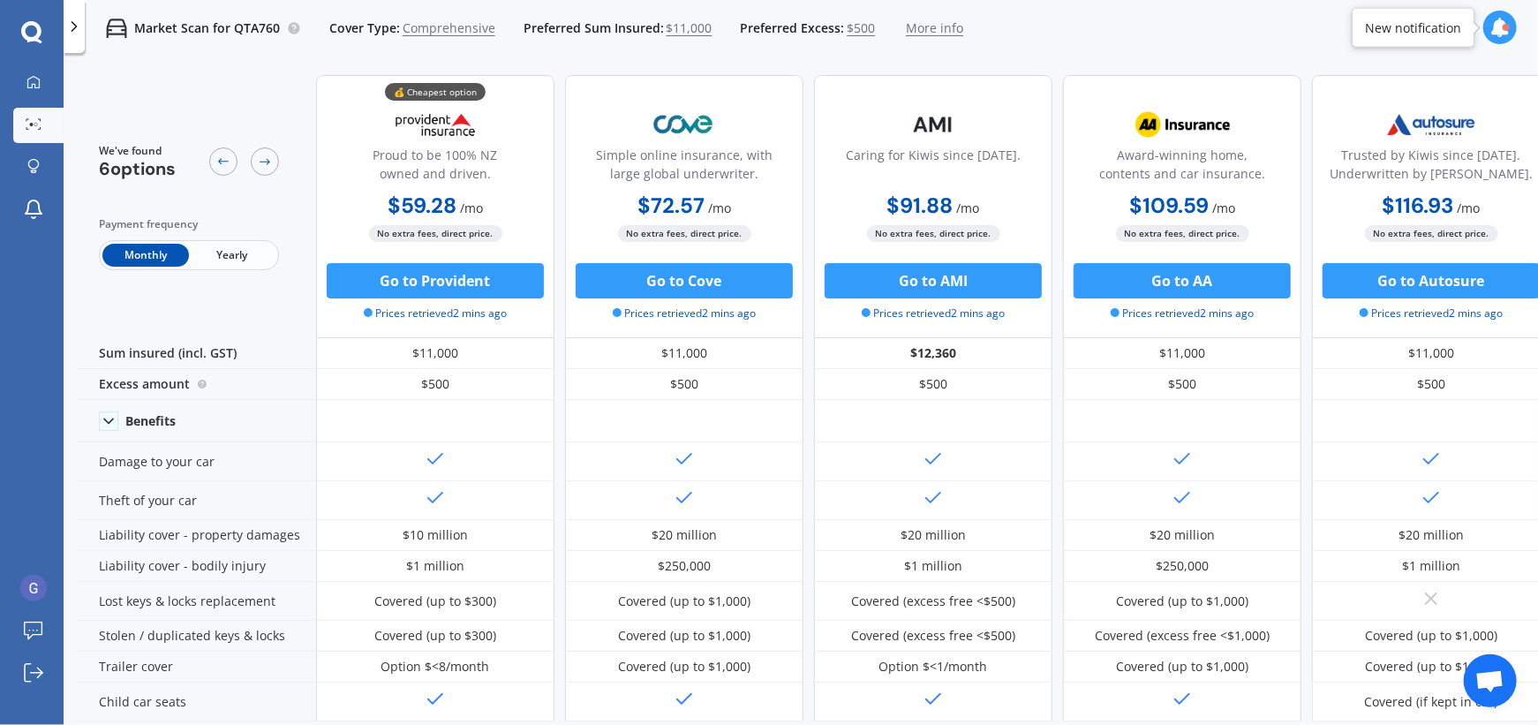
click at [232, 255] on span "Yearly" at bounding box center [232, 255] width 87 height 23
